Goal: Task Accomplishment & Management: Complete application form

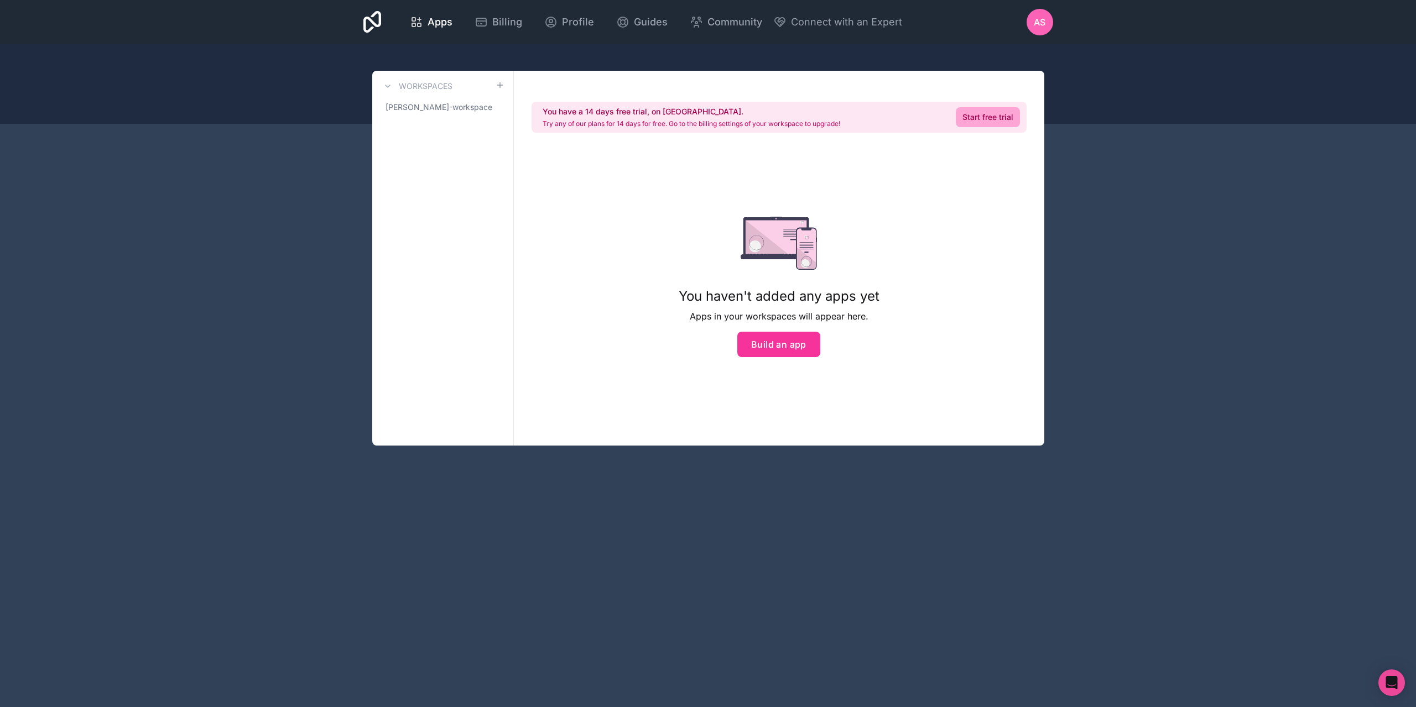
click at [765, 341] on button "Build an app" at bounding box center [778, 344] width 83 height 25
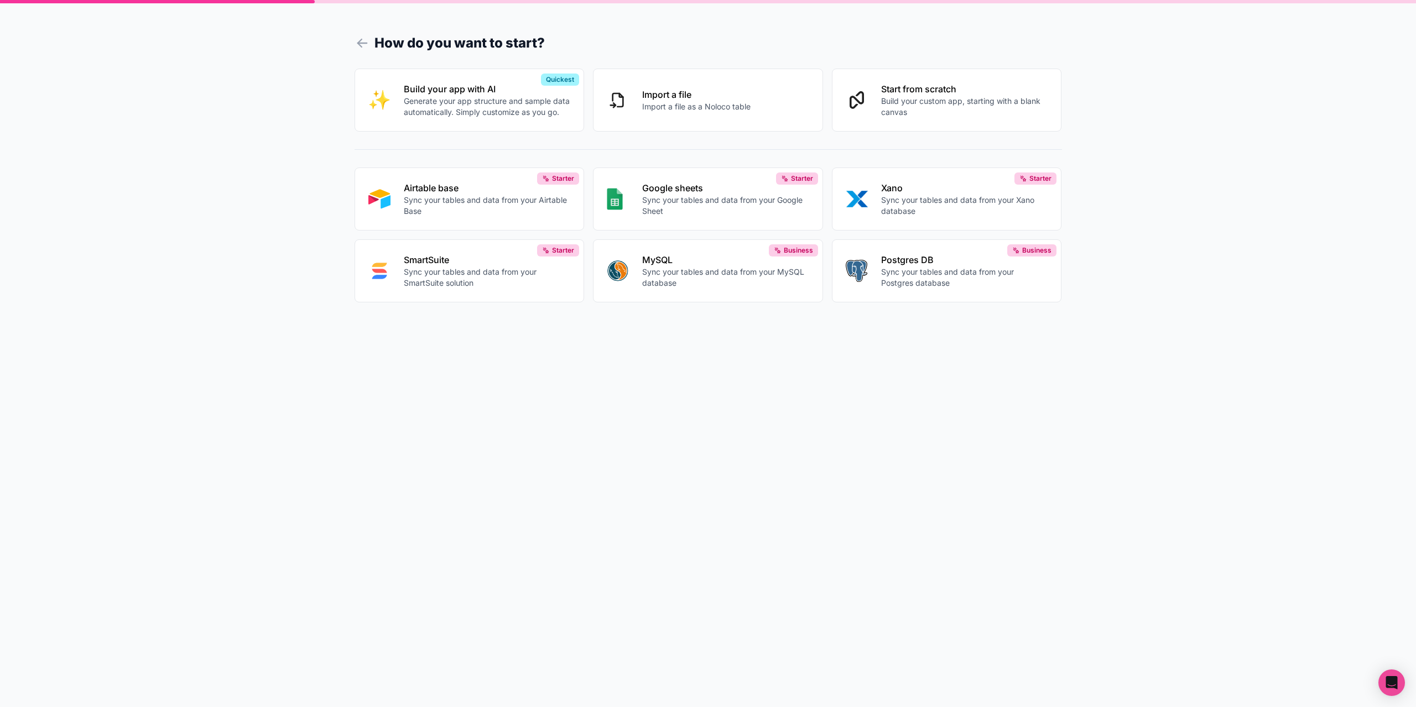
click at [462, 108] on p "Generate your app structure and sample data automatically. Simply customize as …" at bounding box center [487, 107] width 167 height 22
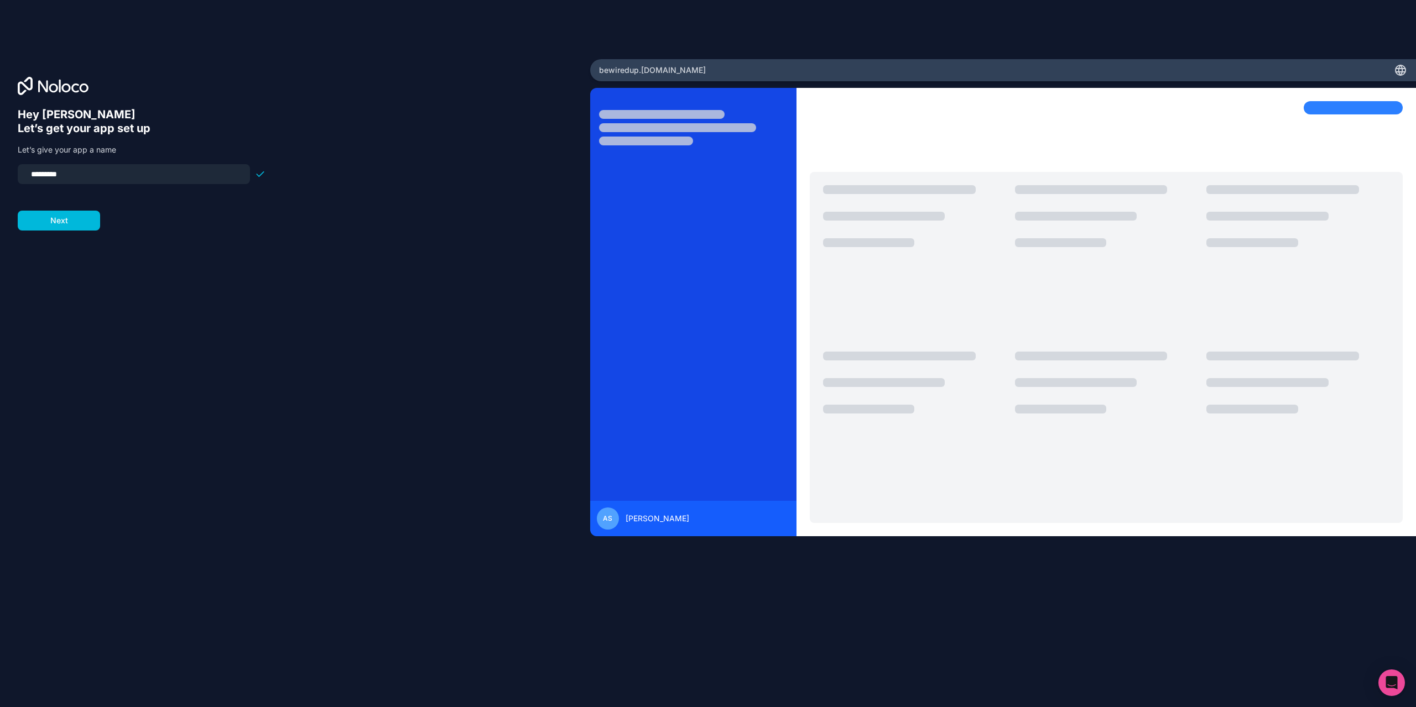
click at [92, 217] on button "Next" at bounding box center [59, 221] width 82 height 20
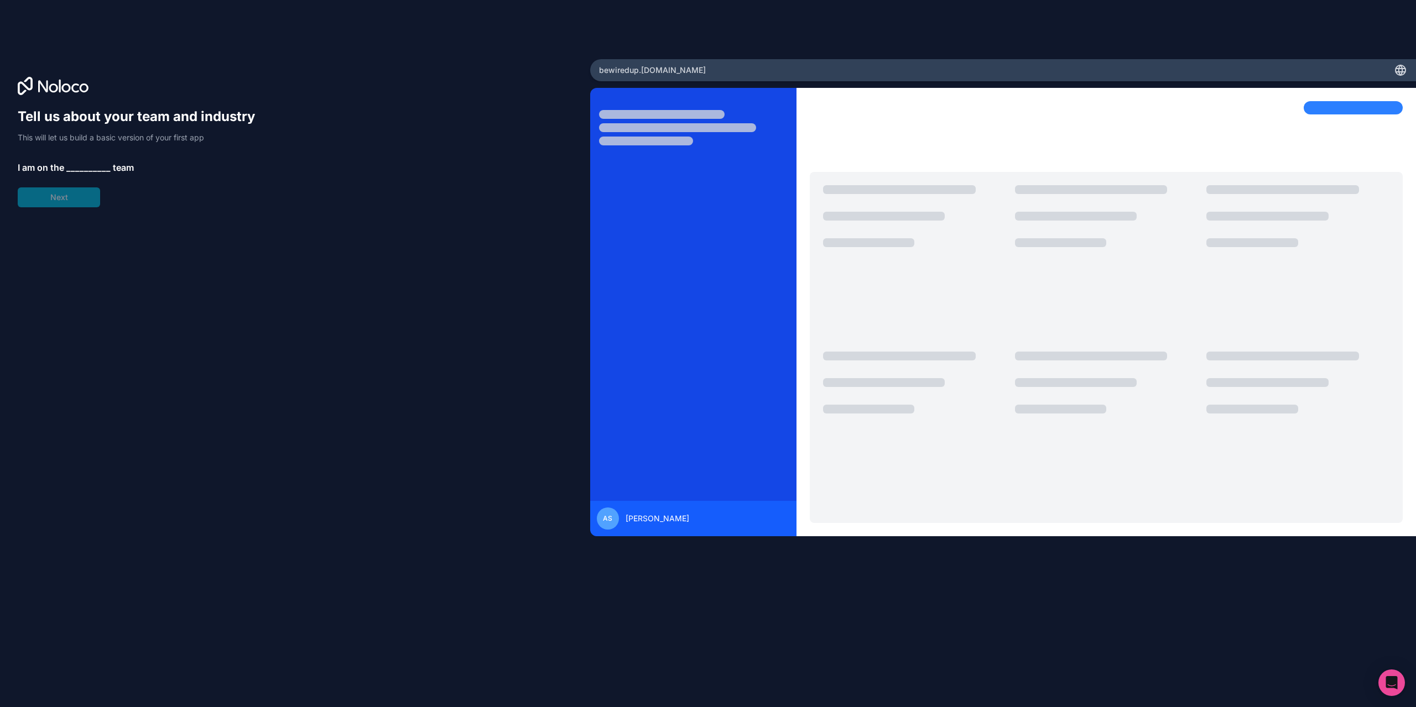
click at [44, 196] on div "Tell us about your team and industry This will let us build a basic version of …" at bounding box center [142, 158] width 248 height 100
click at [80, 166] on span "__________" at bounding box center [88, 167] width 44 height 13
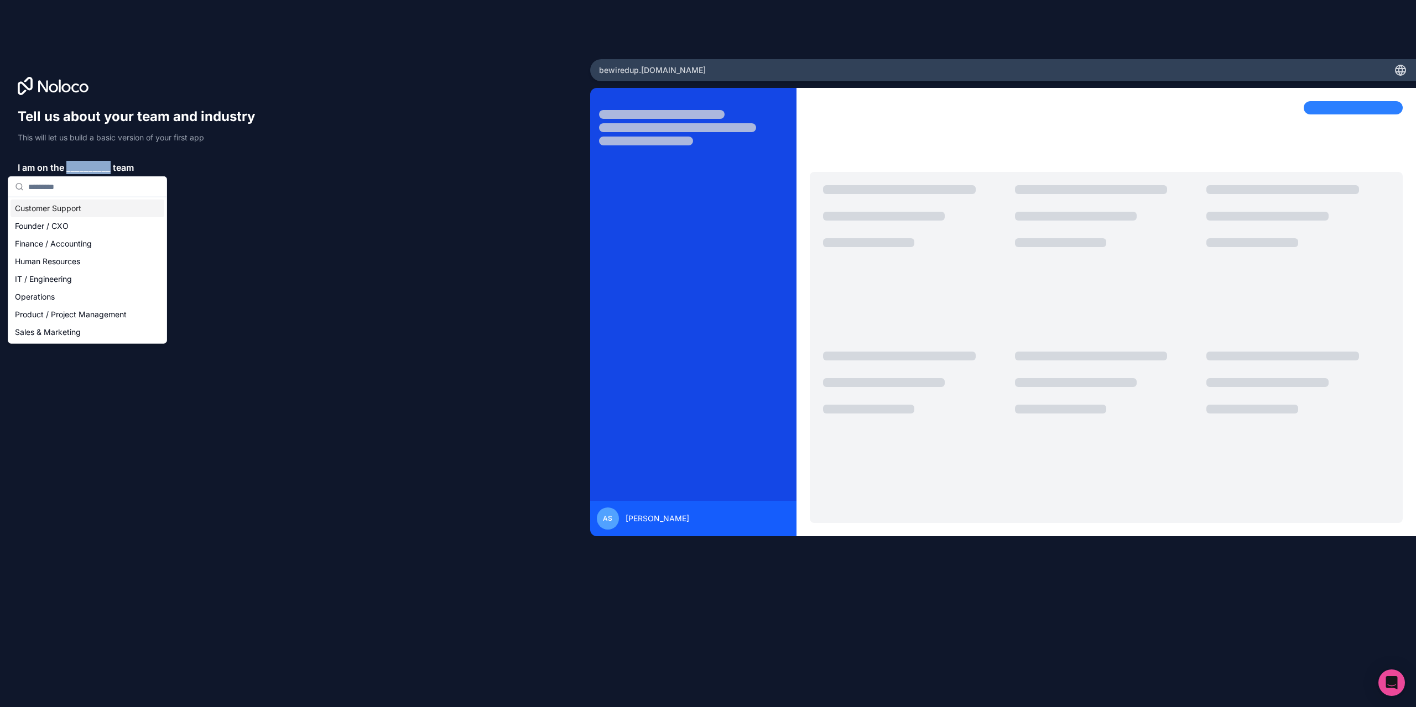
click at [80, 166] on span "__________" at bounding box center [88, 167] width 44 height 13
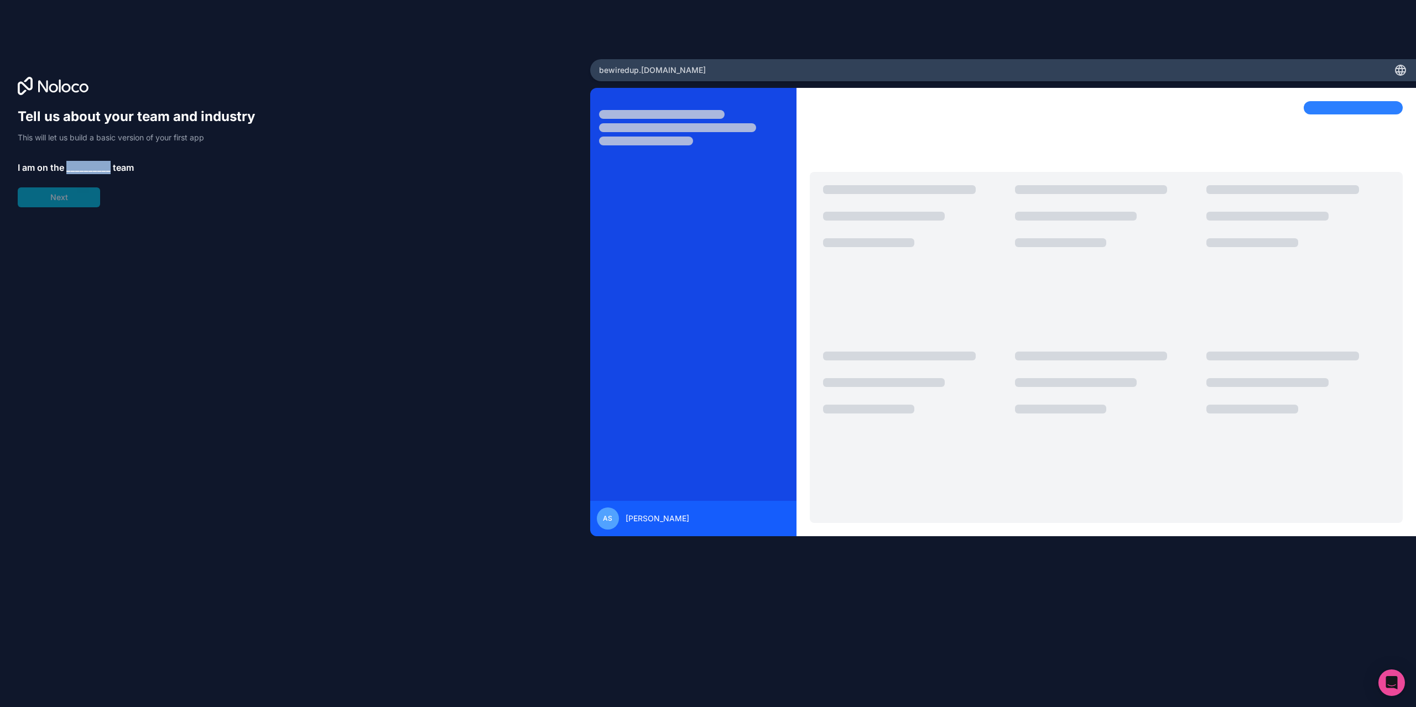
click at [70, 167] on span "__________" at bounding box center [88, 167] width 44 height 13
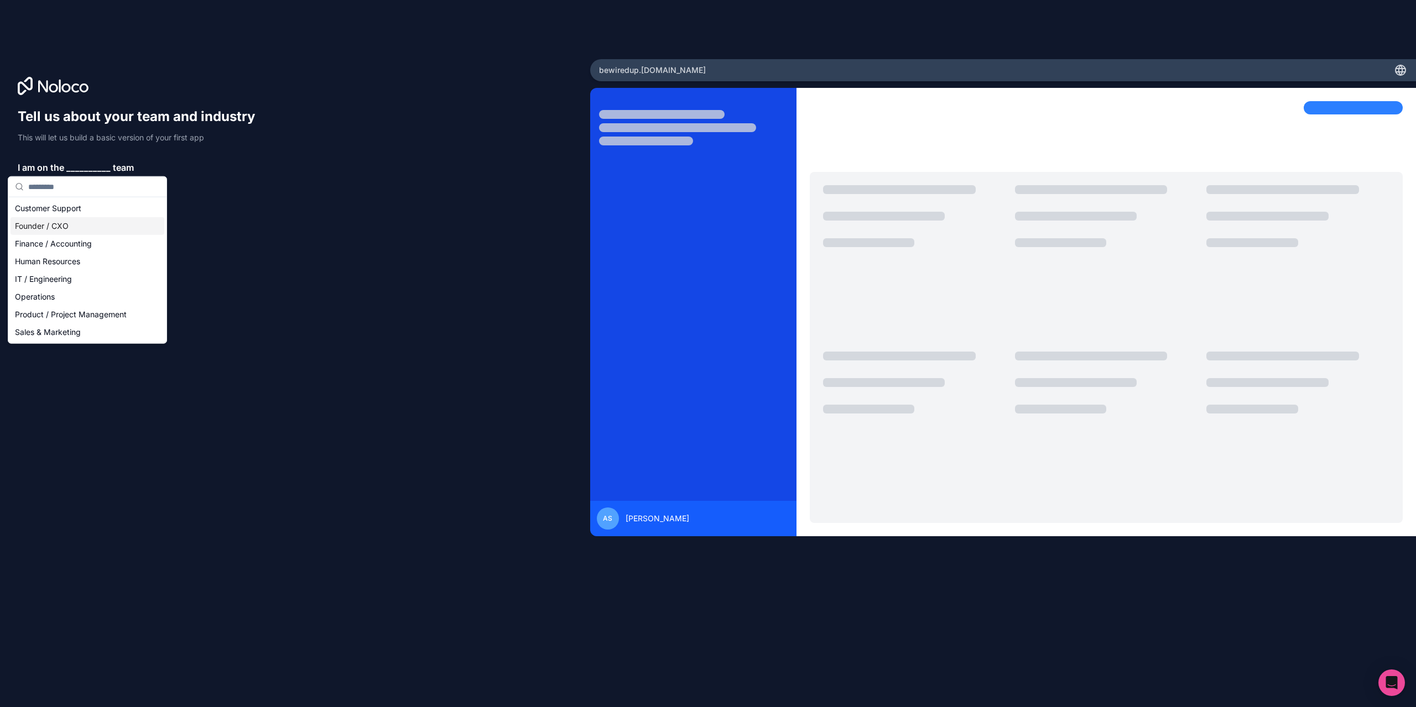
click at [67, 228] on div "Founder / CXO" at bounding box center [88, 226] width 154 height 18
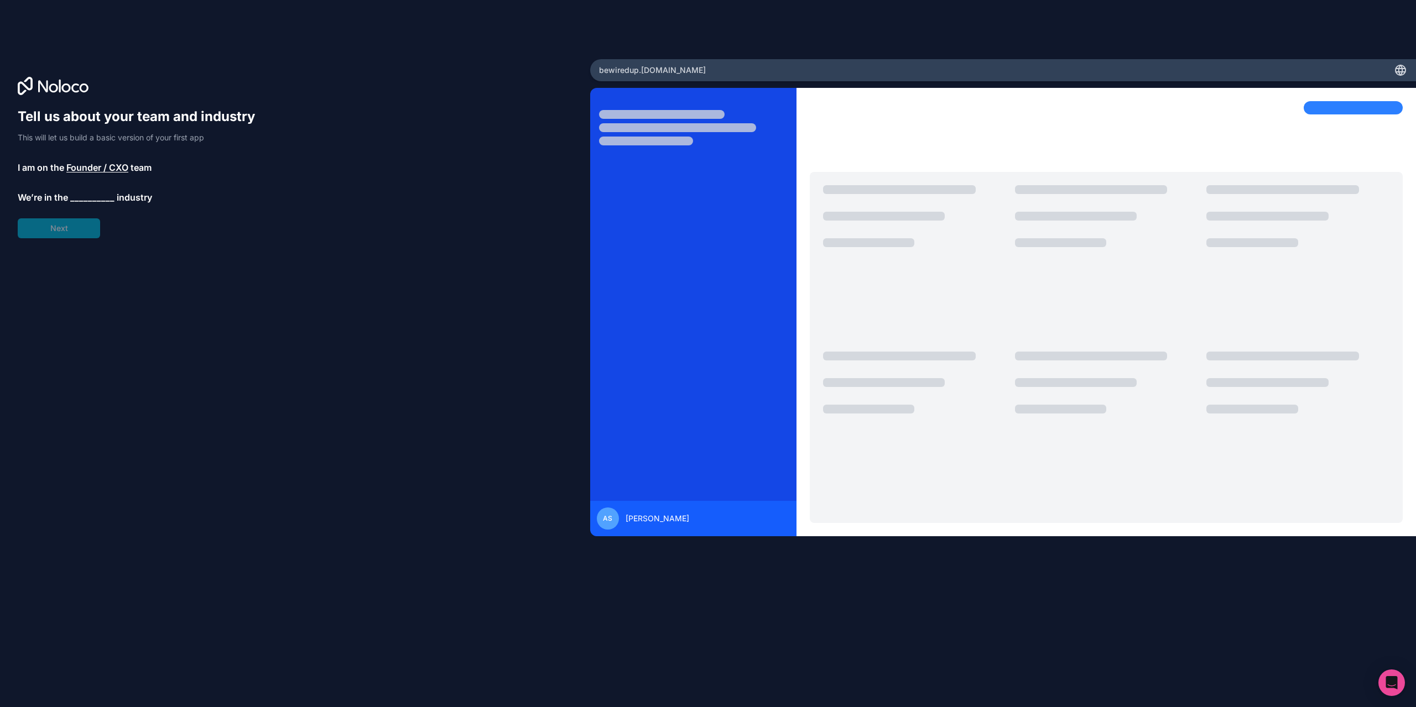
click at [97, 223] on div "Tell us about your team and industry This will let us build a basic version of …" at bounding box center [142, 173] width 248 height 130
click at [99, 196] on span "__________" at bounding box center [92, 198] width 44 height 13
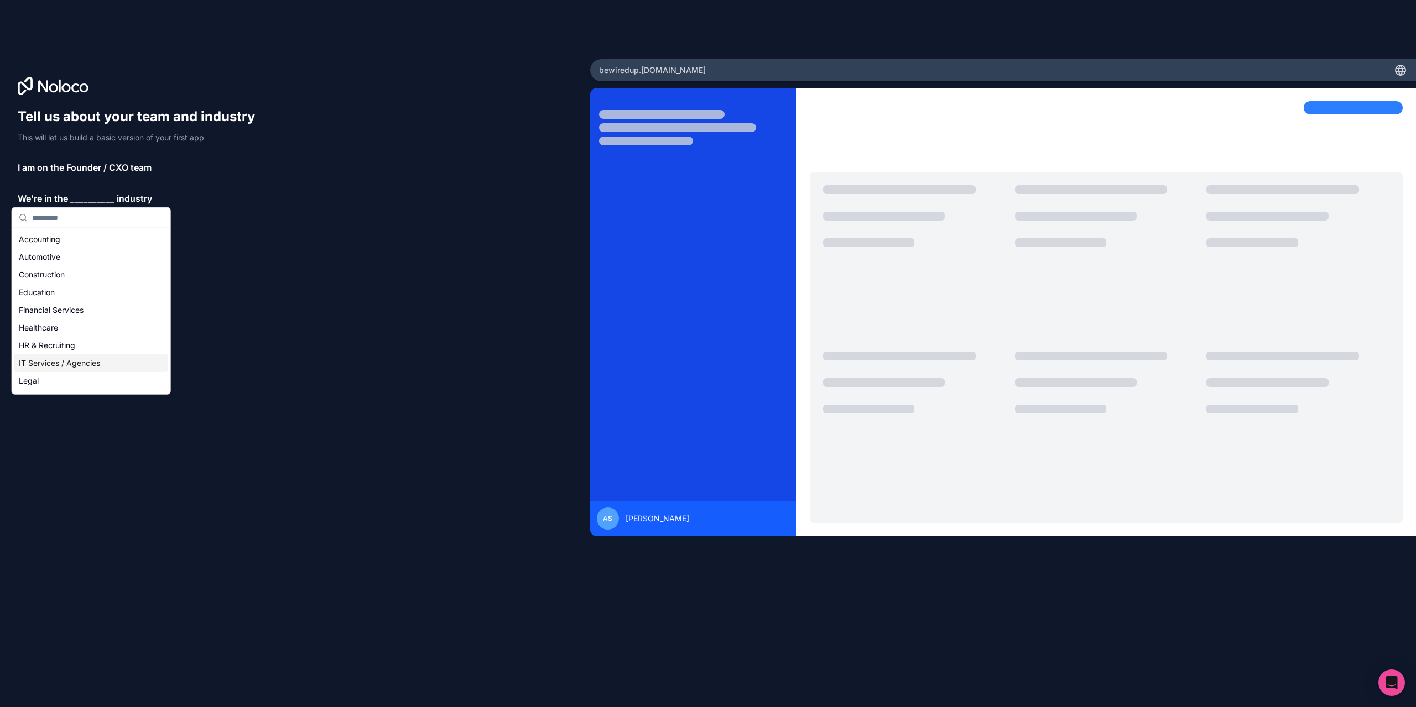
click at [60, 360] on div "IT Services / Agencies" at bounding box center [91, 363] width 154 height 18
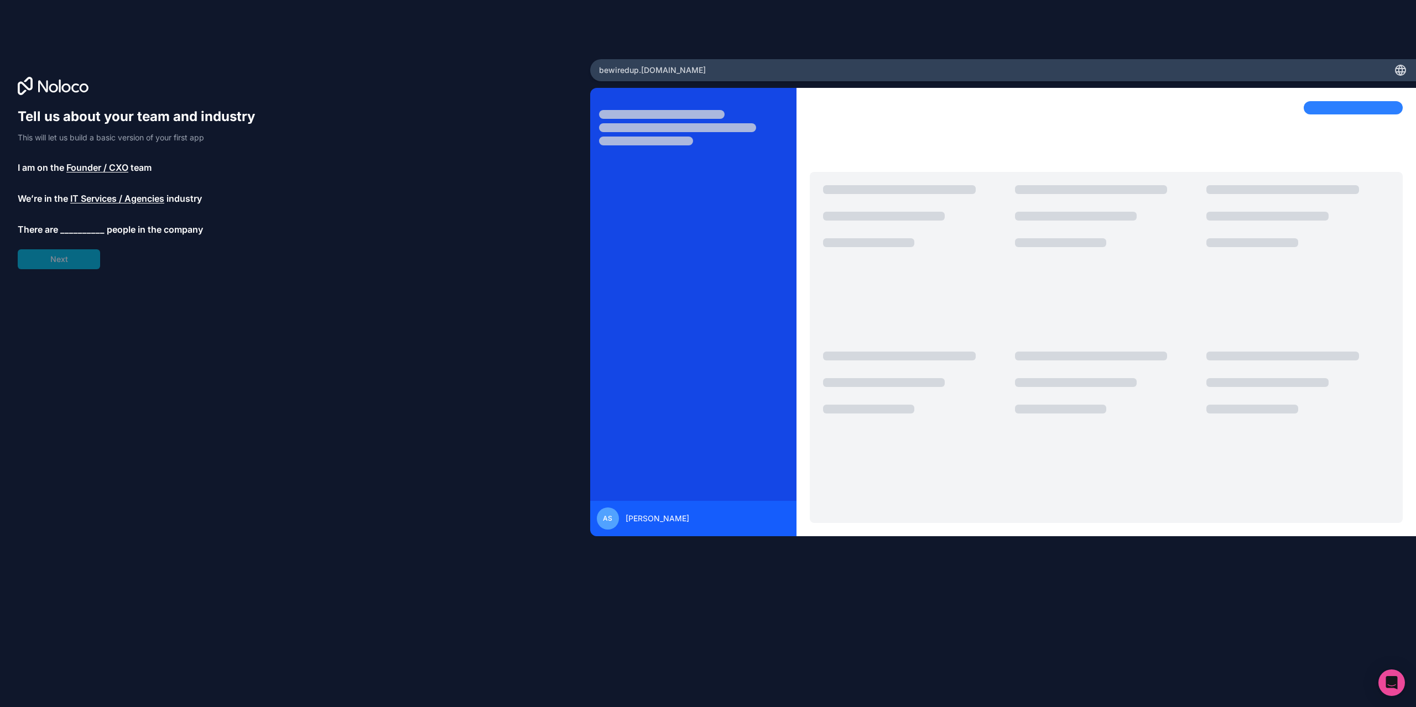
click at [77, 257] on div "Tell us about your team and industry This will let us build a basic version of …" at bounding box center [142, 188] width 248 height 161
click at [98, 231] on span "__________" at bounding box center [82, 229] width 44 height 13
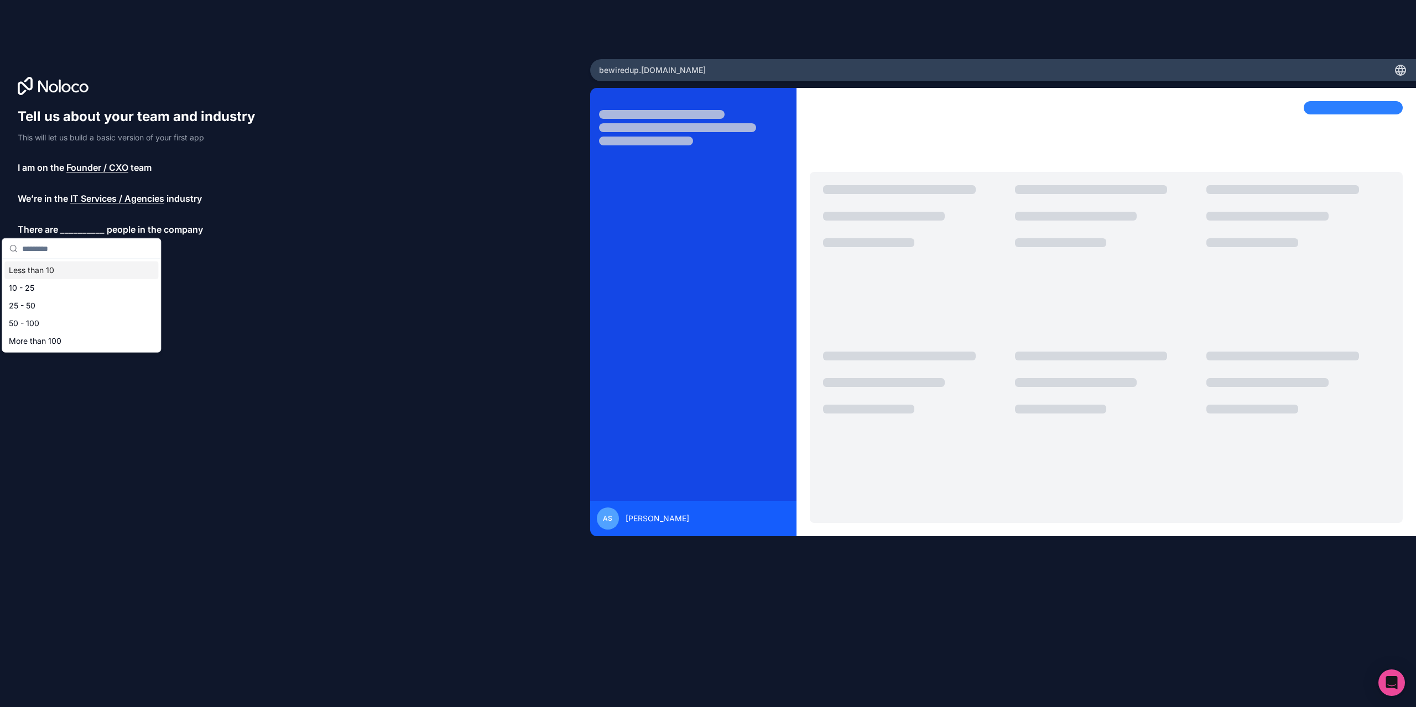
click at [59, 273] on div "Less than 10" at bounding box center [81, 271] width 154 height 18
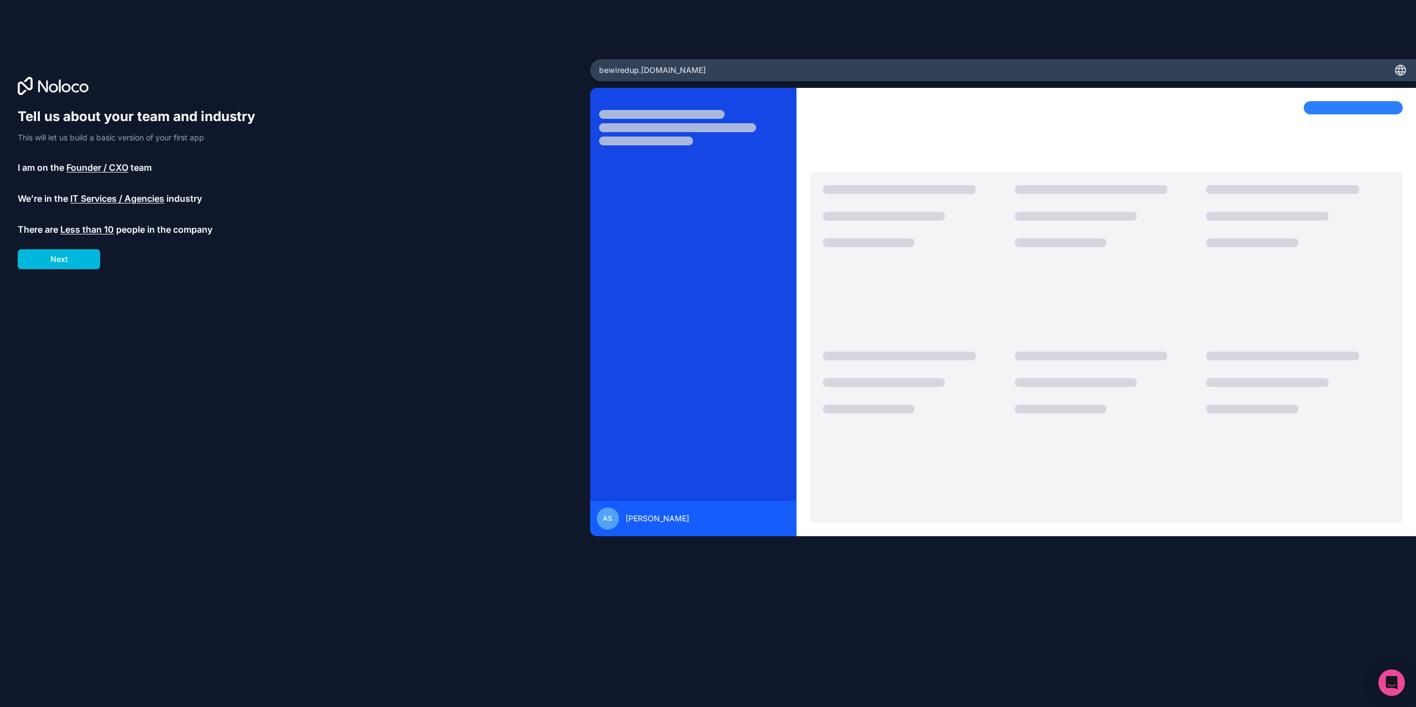
click at [79, 263] on button "Next" at bounding box center [59, 259] width 82 height 20
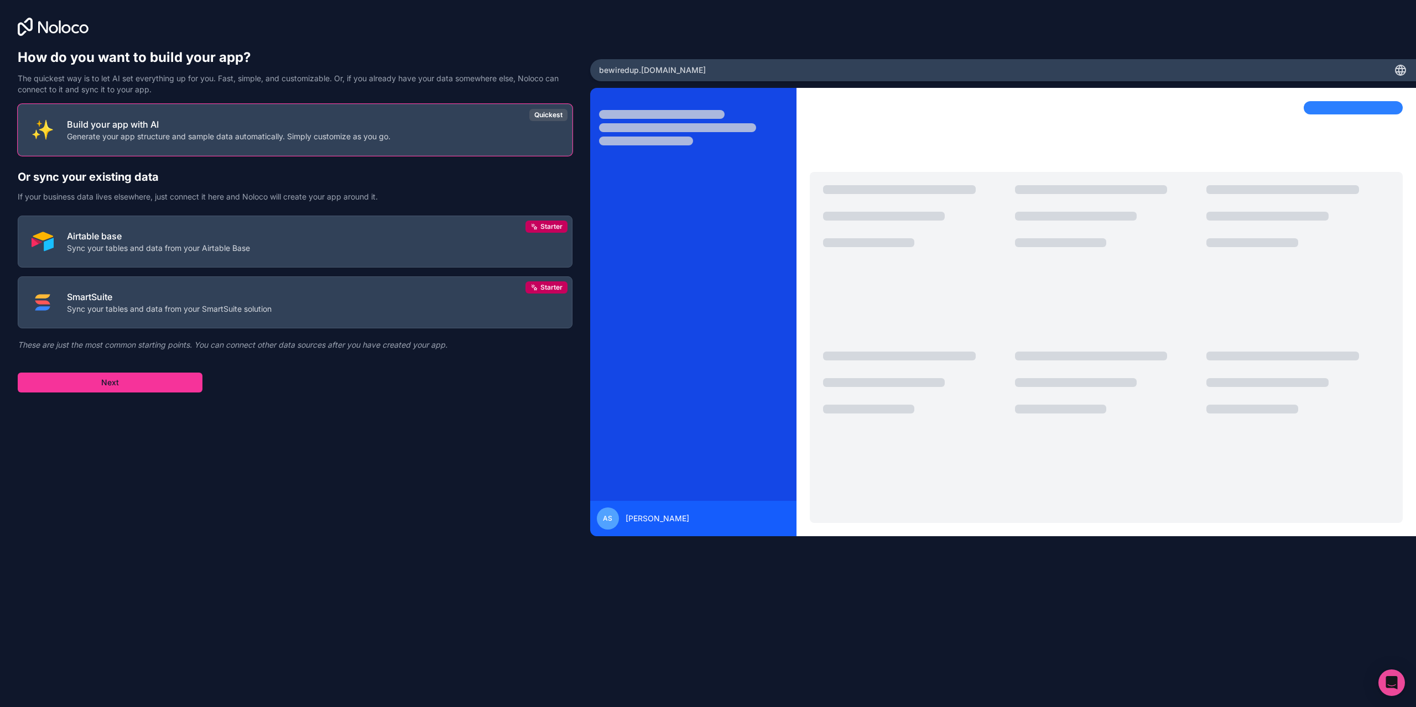
click at [276, 126] on p "Build your app with AI" at bounding box center [228, 124] width 323 height 13
click at [167, 382] on button "Next" at bounding box center [110, 383] width 185 height 20
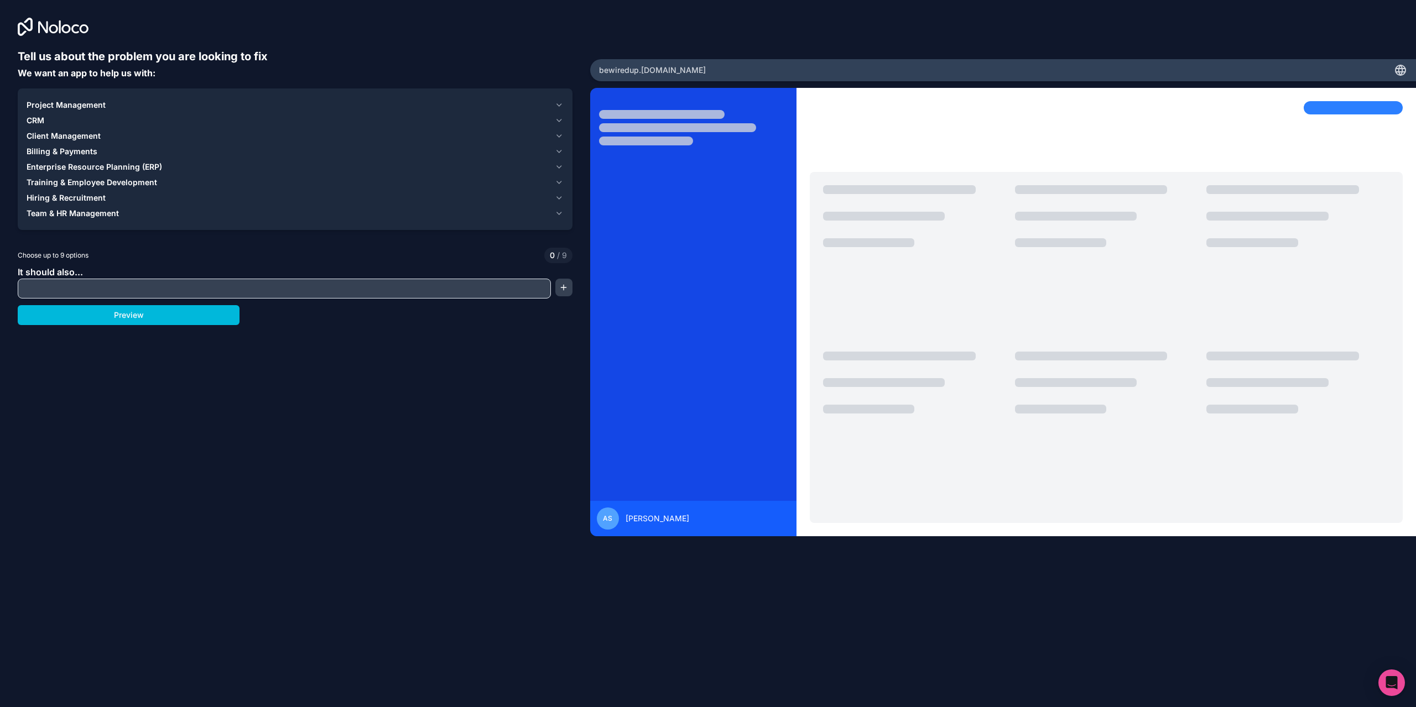
click at [217, 285] on input "text" at bounding box center [283, 288] width 527 height 15
click at [75, 121] on div "CRM" at bounding box center [289, 120] width 524 height 11
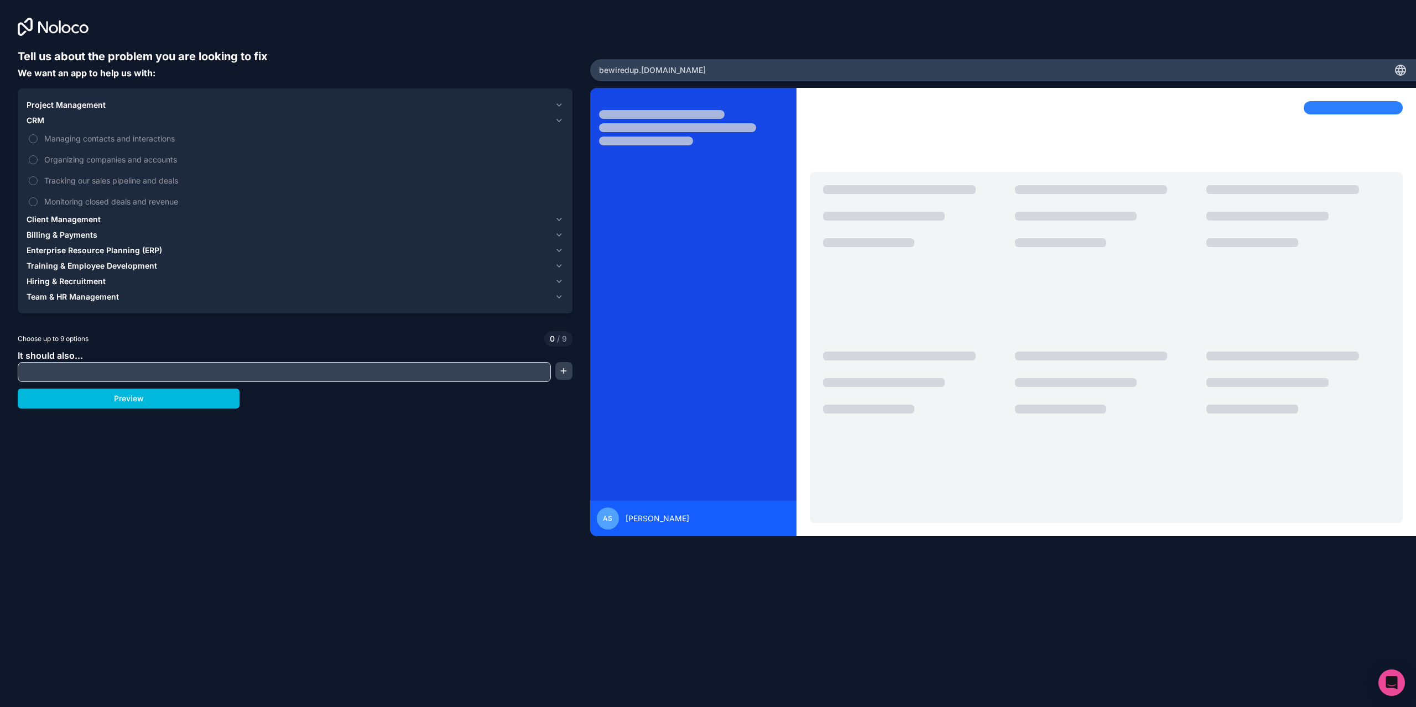
click at [81, 92] on div "Project Management CRM Managing contacts and interactions Organizing companies …" at bounding box center [295, 200] width 555 height 225
click at [83, 105] on span "Project Management" at bounding box center [66, 105] width 79 height 11
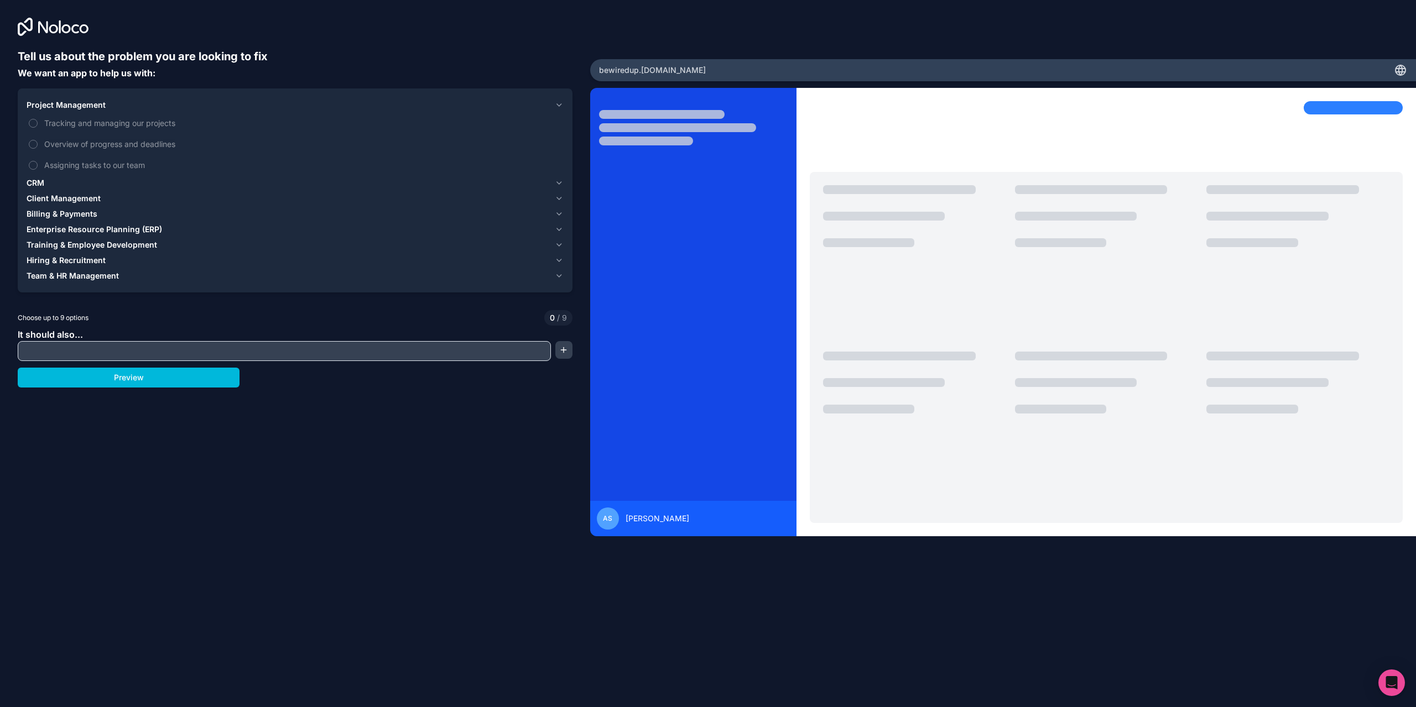
click at [1002, 370] on div at bounding box center [914, 431] width 183 height 158
click at [75, 276] on span "Team & HR Management" at bounding box center [73, 275] width 92 height 11
